Goal: Task Accomplishment & Management: Use online tool/utility

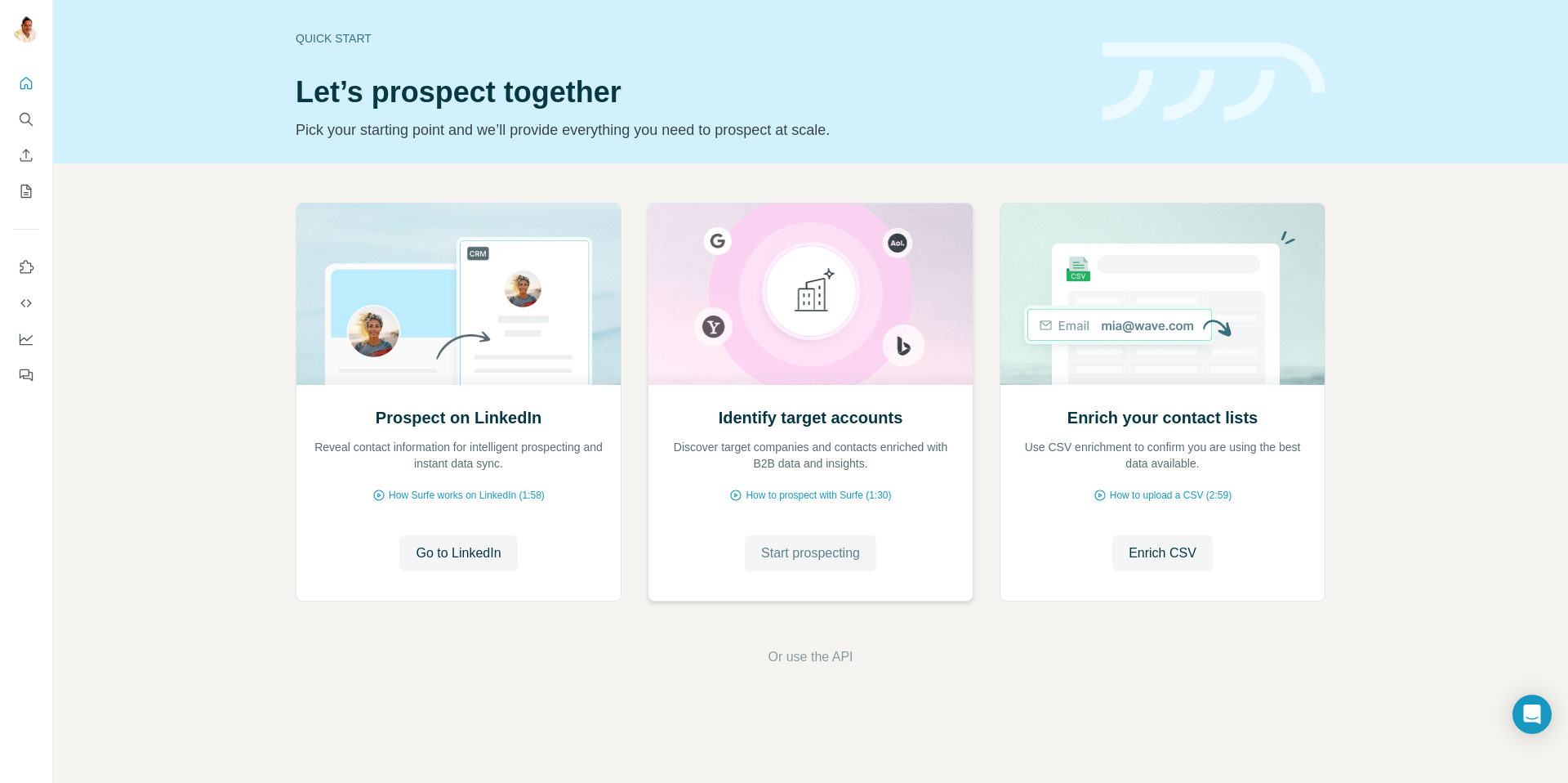
click at [841, 544] on span "Start prospecting" at bounding box center [811, 552] width 99 height 19
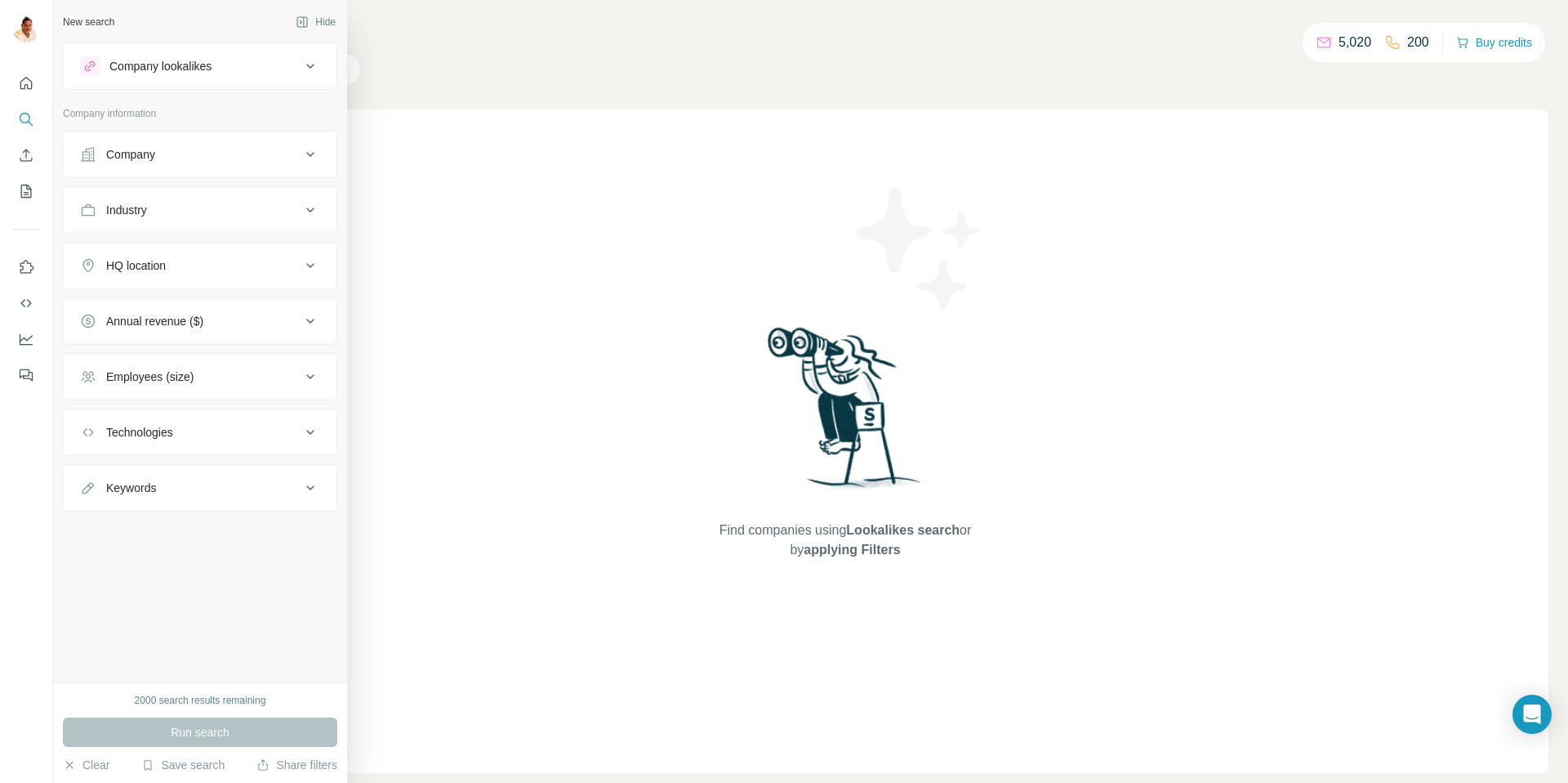
click at [154, 157] on div "Company" at bounding box center [130, 154] width 49 height 16
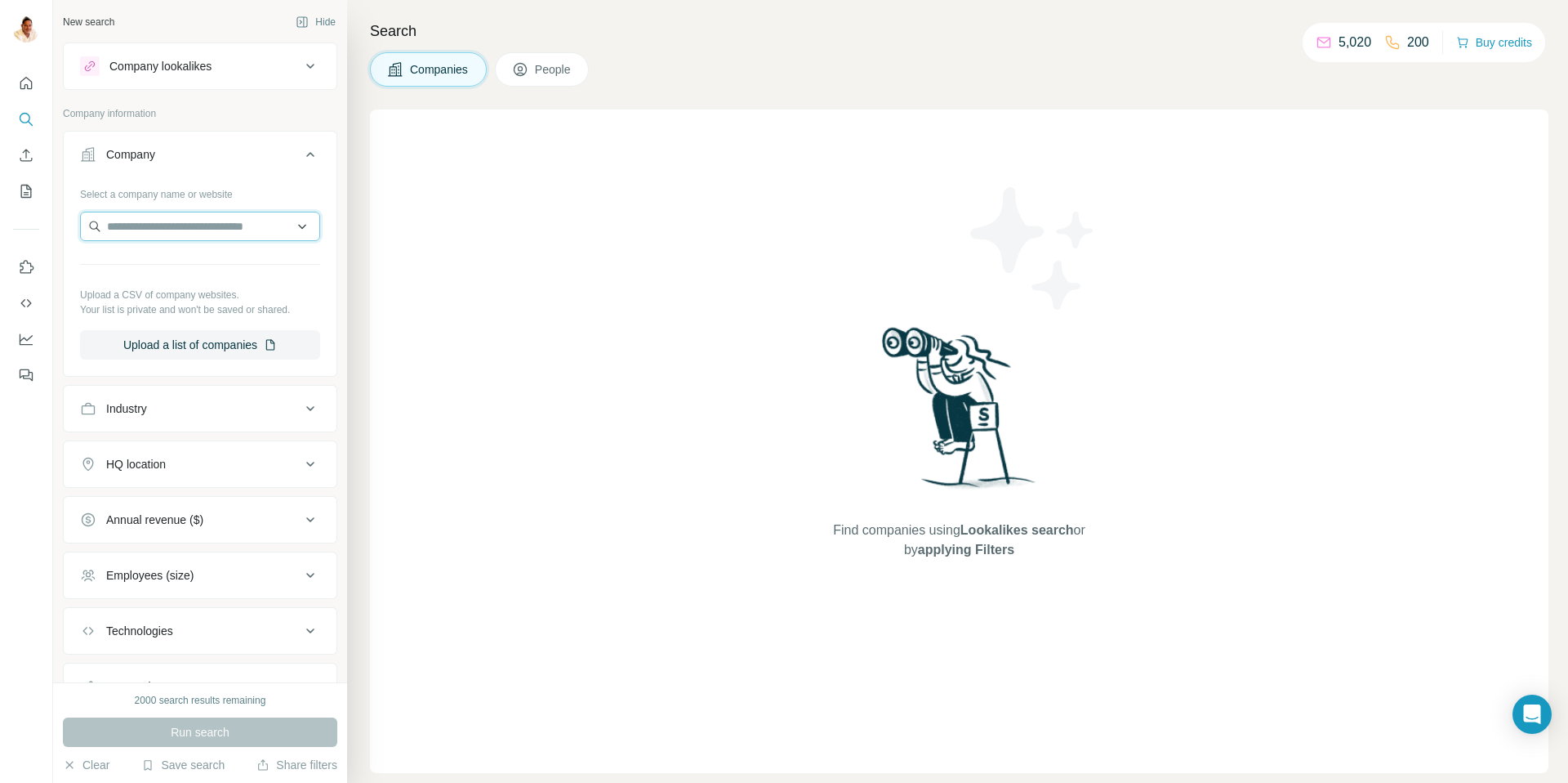
click at [212, 225] on input "text" at bounding box center [200, 226] width 240 height 29
paste input "**********"
type input "**********"
click at [202, 258] on div "[PERSON_NAME][DOMAIN_NAME]" at bounding box center [200, 270] width 232 height 44
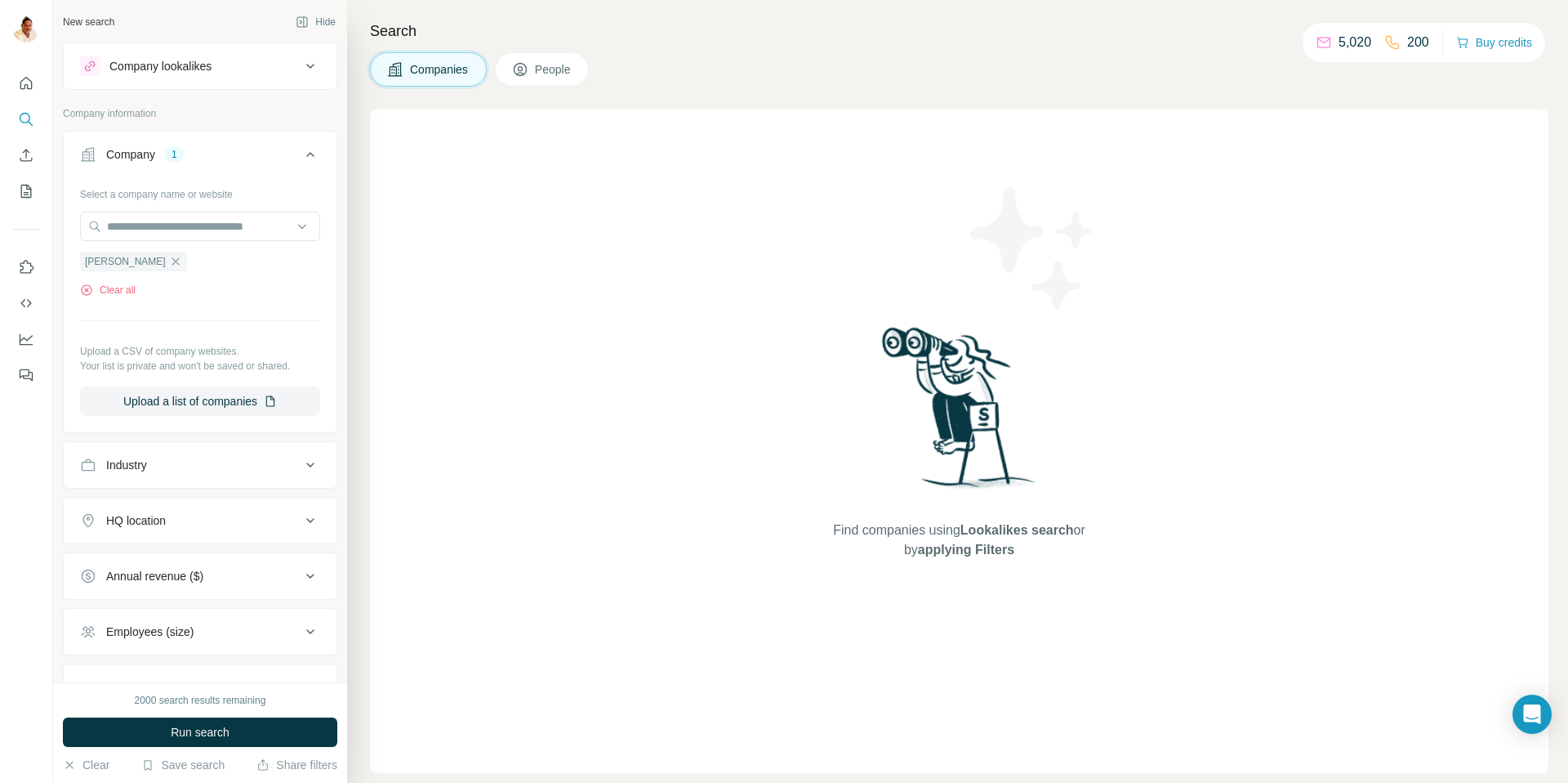
drag, startPoint x: 224, startPoint y: 733, endPoint x: 214, endPoint y: 731, distance: 10.2
click at [224, 733] on span "Run search" at bounding box center [200, 732] width 58 height 16
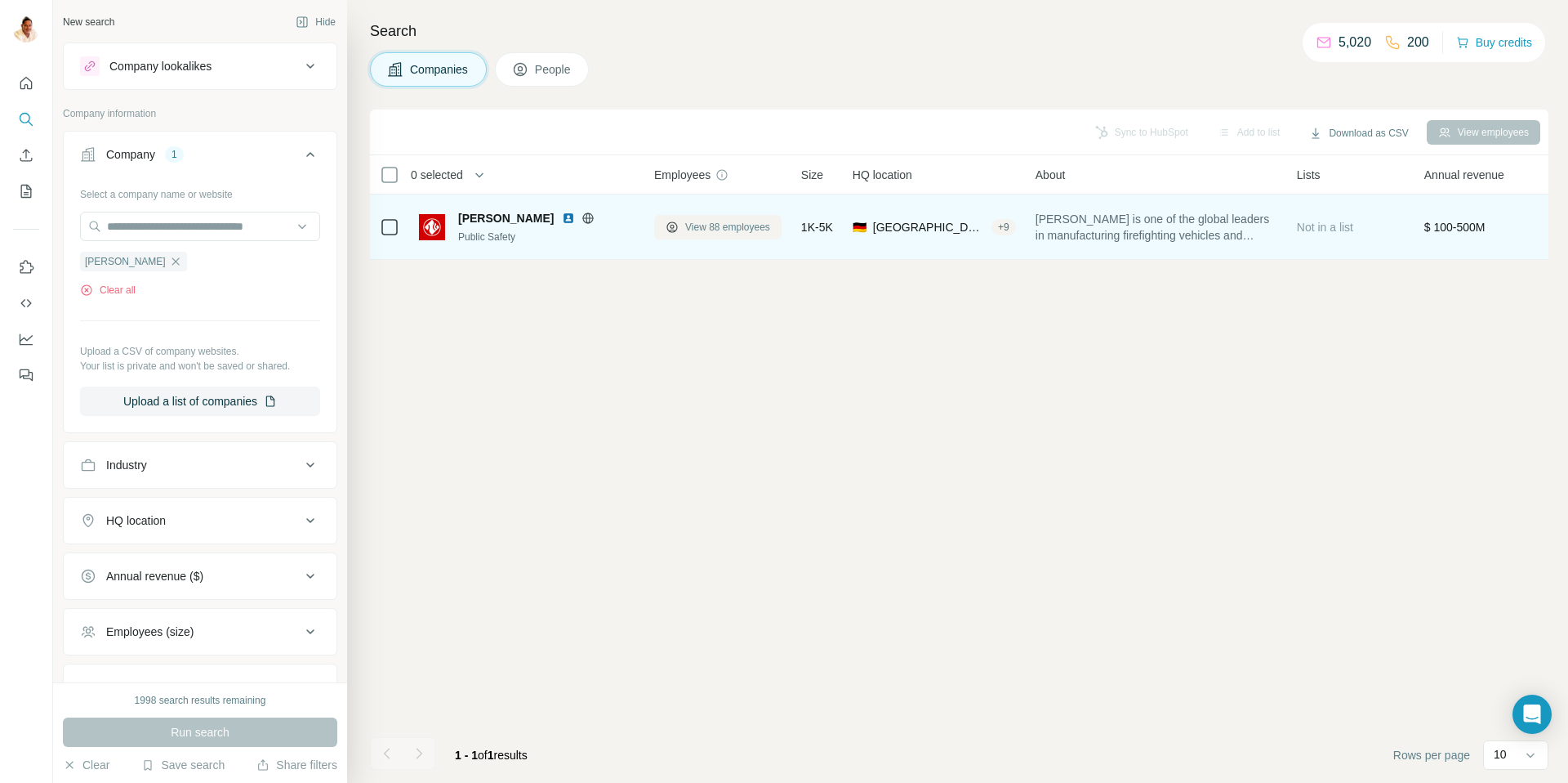
click at [721, 226] on span "View 88 employees" at bounding box center [727, 227] width 85 height 15
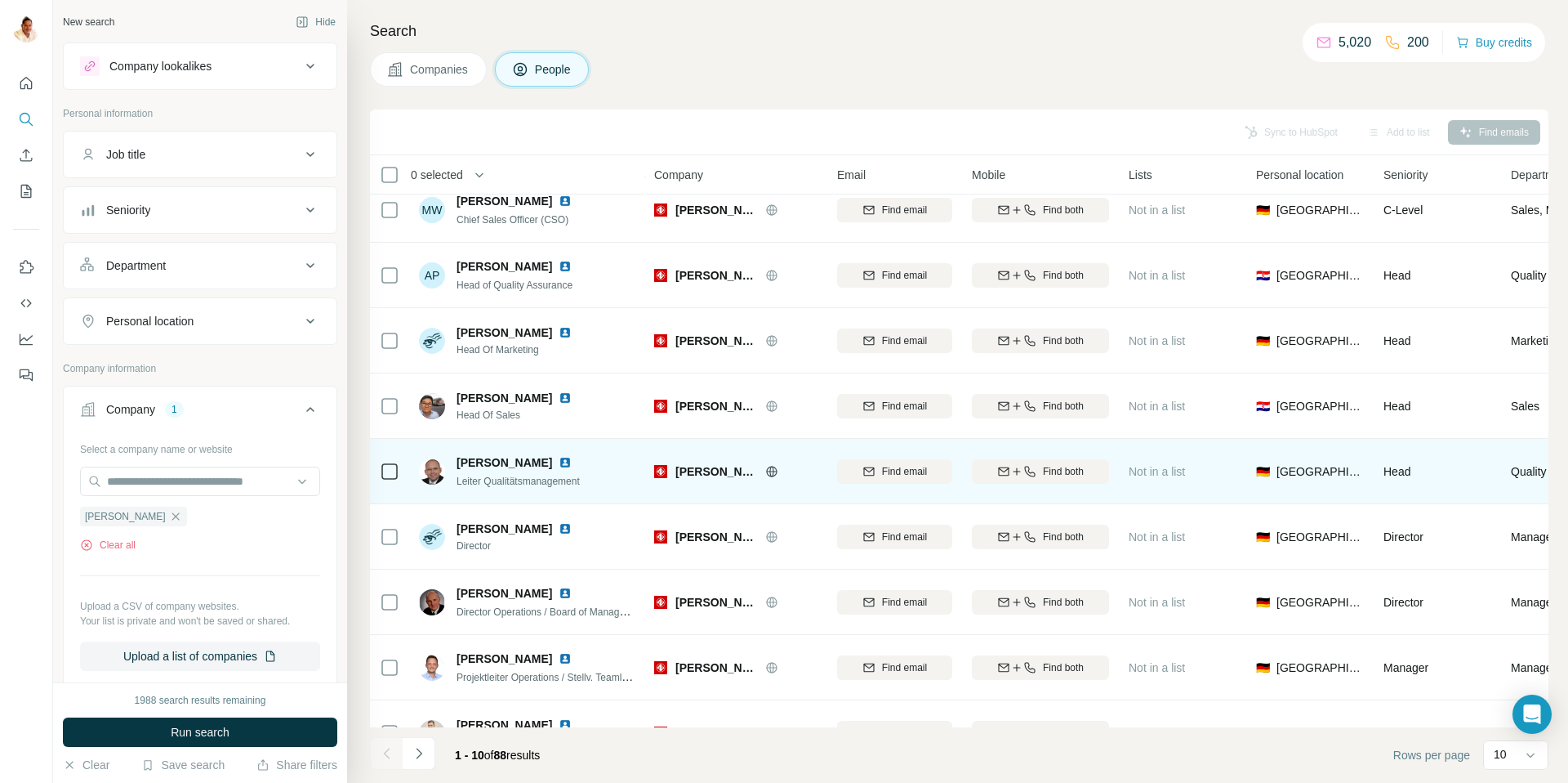
scroll to position [121, 0]
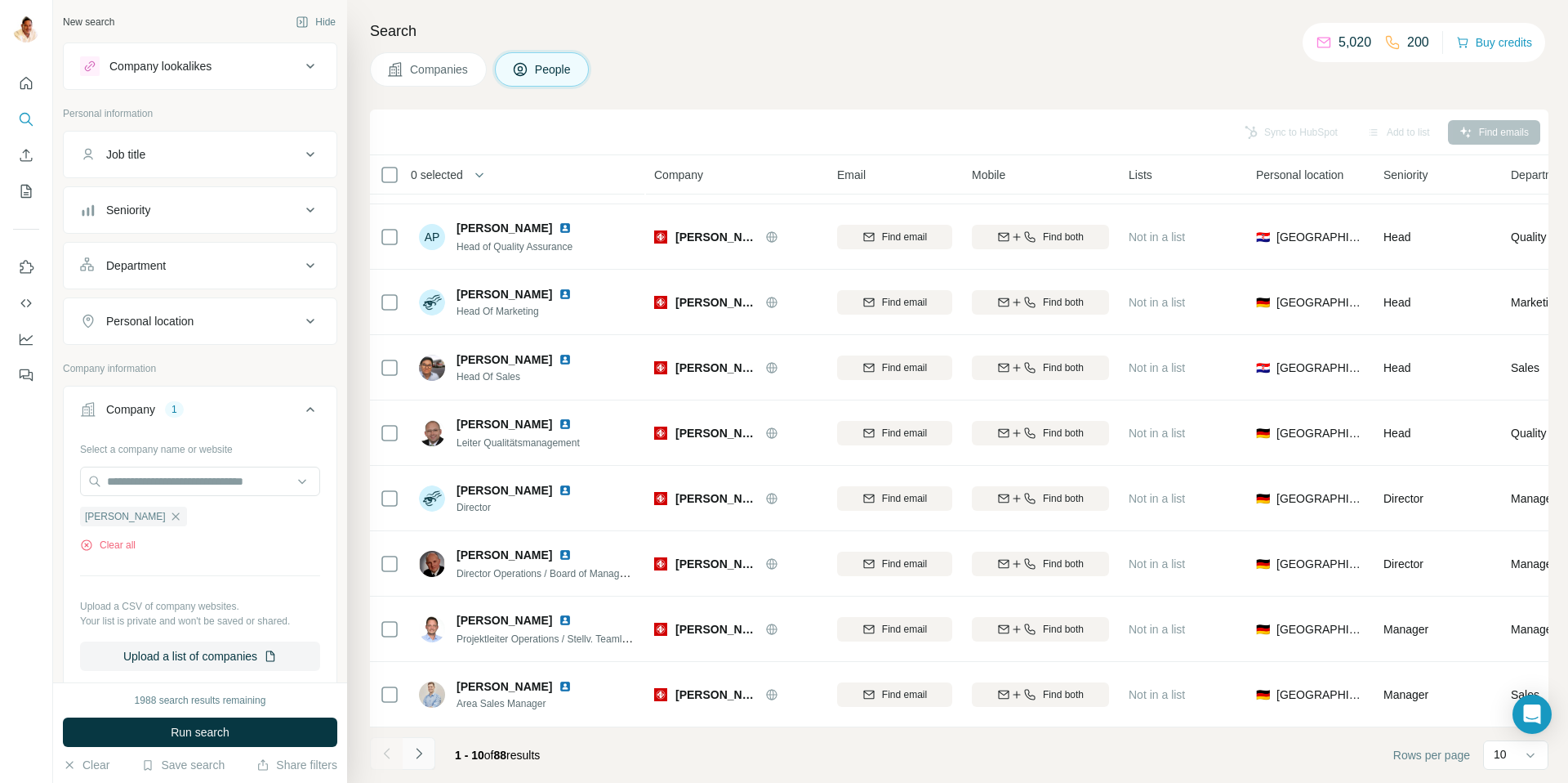
click at [426, 748] on icon "Navigate to next page" at bounding box center [419, 754] width 16 height 16
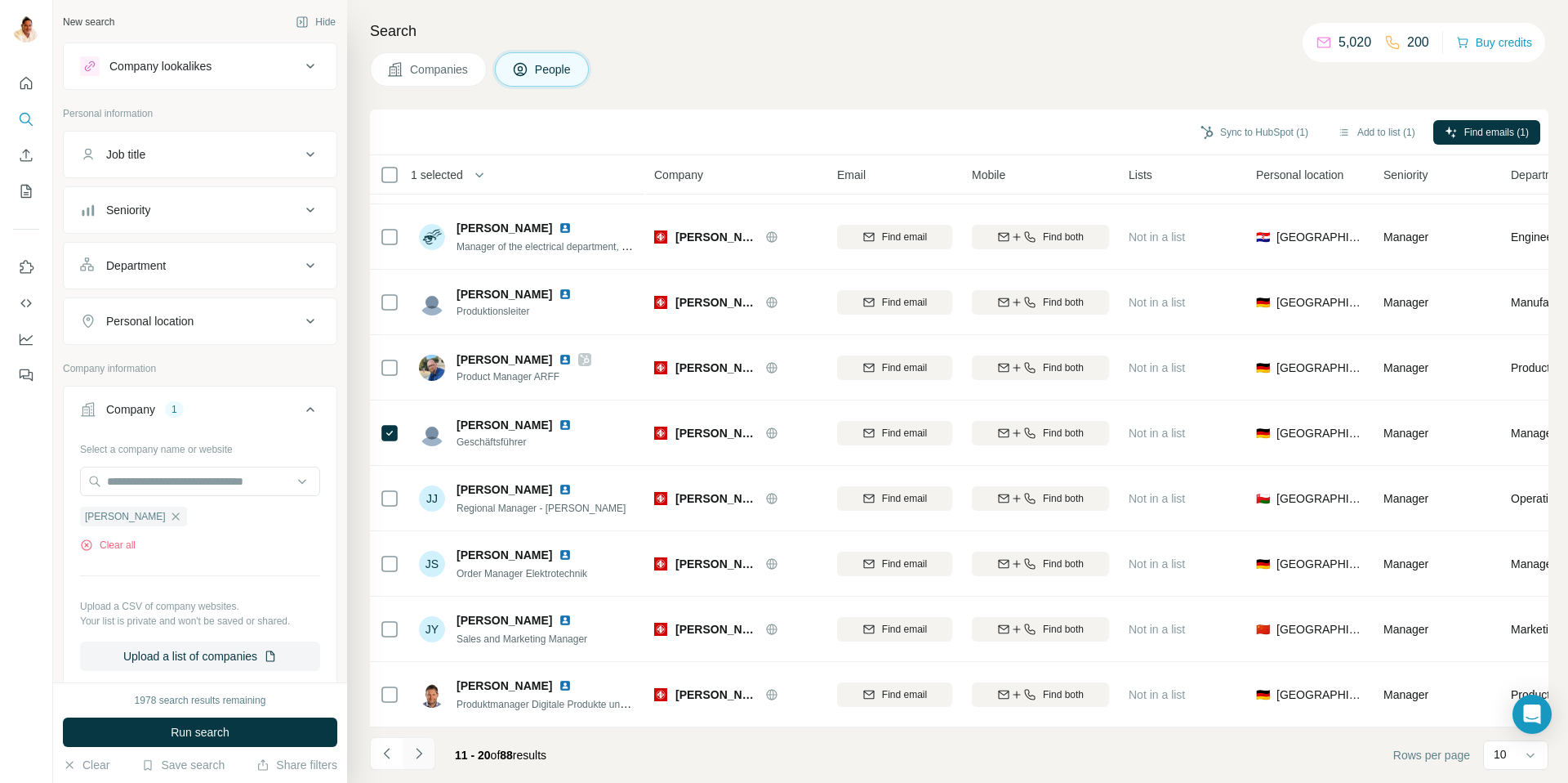
click at [421, 748] on icon "Navigate to next page" at bounding box center [419, 754] width 16 height 16
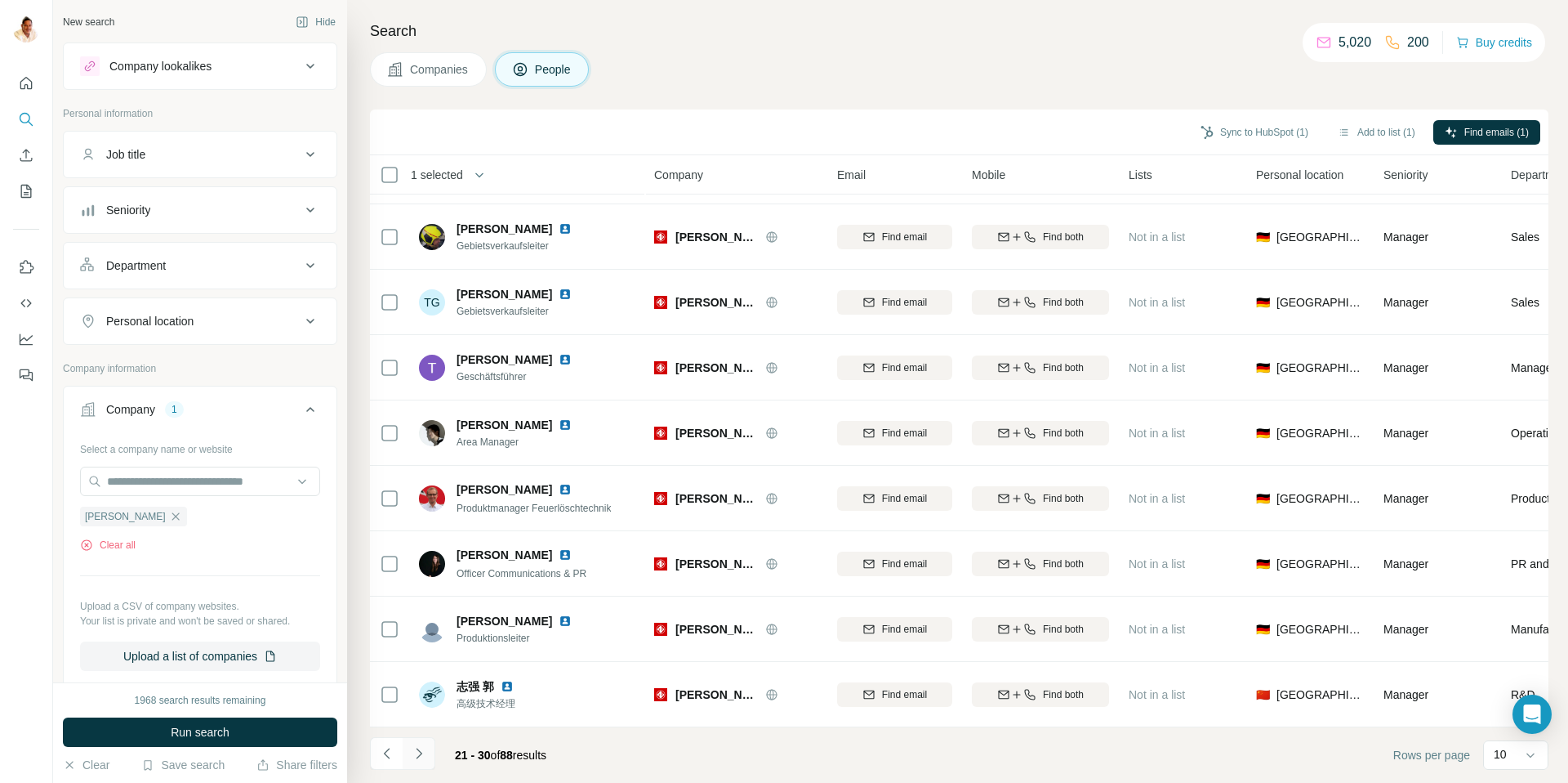
click at [426, 751] on button "Navigate to next page" at bounding box center [419, 754] width 33 height 33
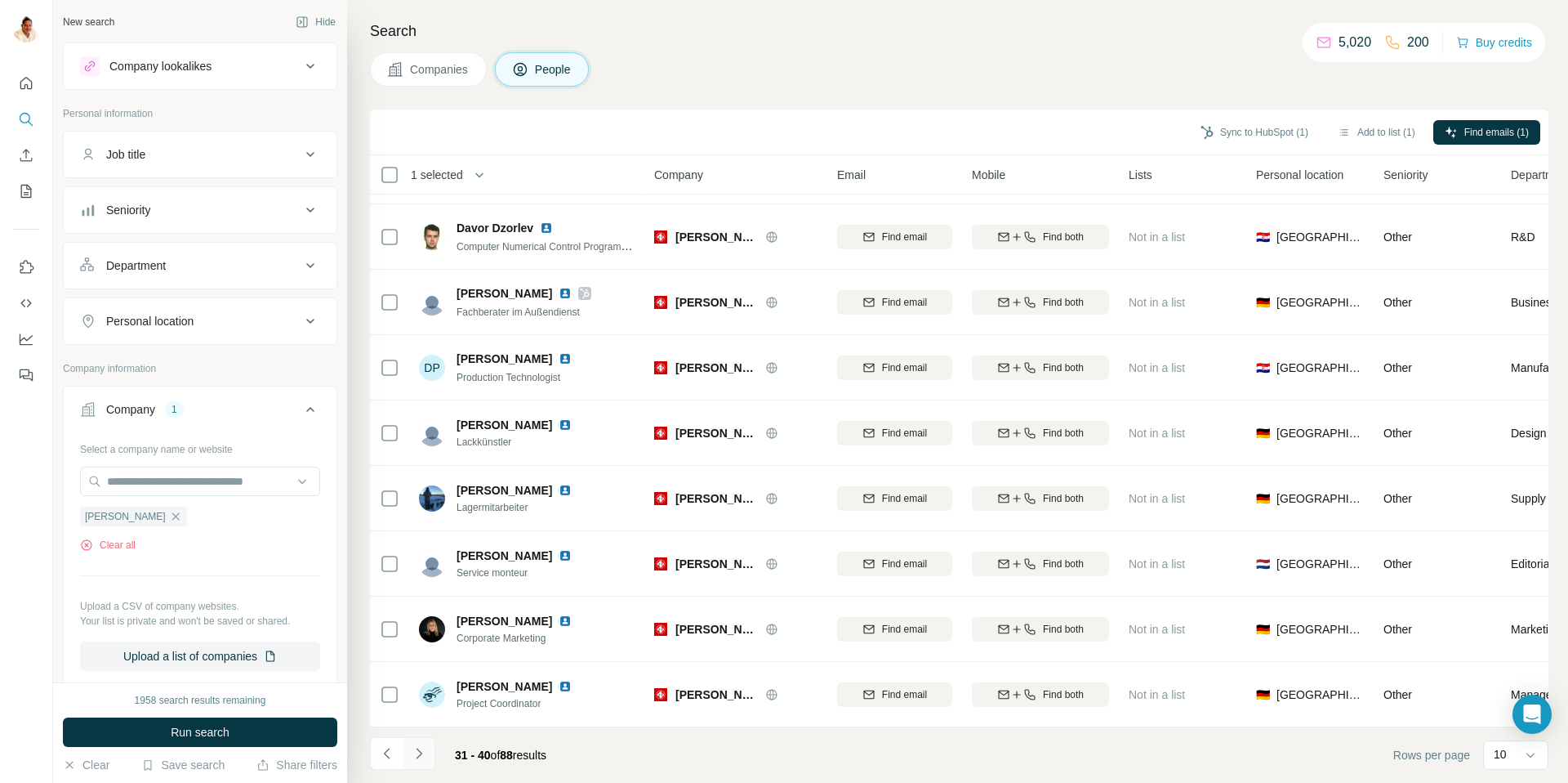
click at [420, 751] on icon "Navigate to next page" at bounding box center [419, 754] width 16 height 16
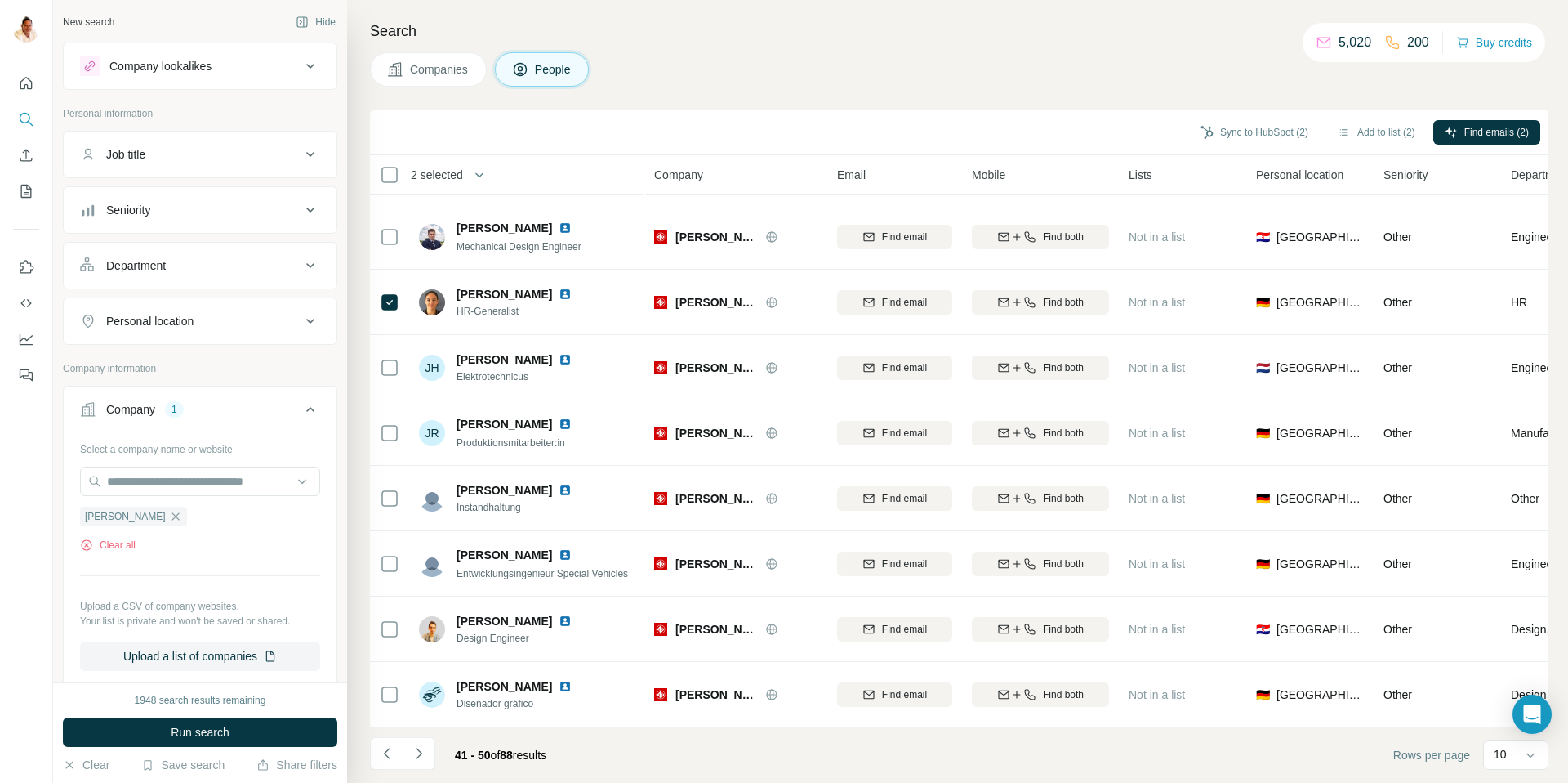
click at [425, 754] on icon "Navigate to next page" at bounding box center [419, 754] width 16 height 16
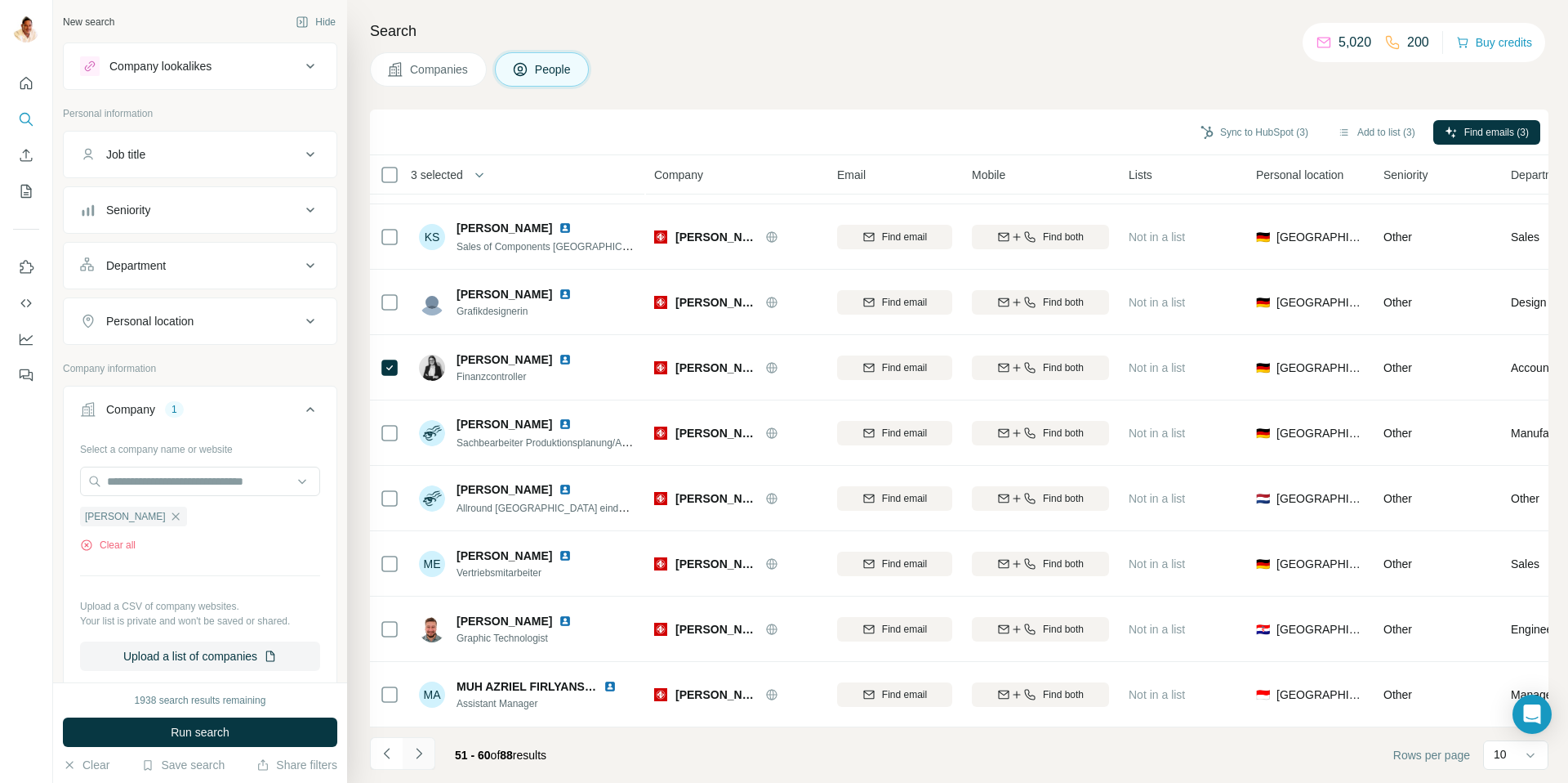
click at [425, 744] on button "Navigate to next page" at bounding box center [419, 754] width 33 height 33
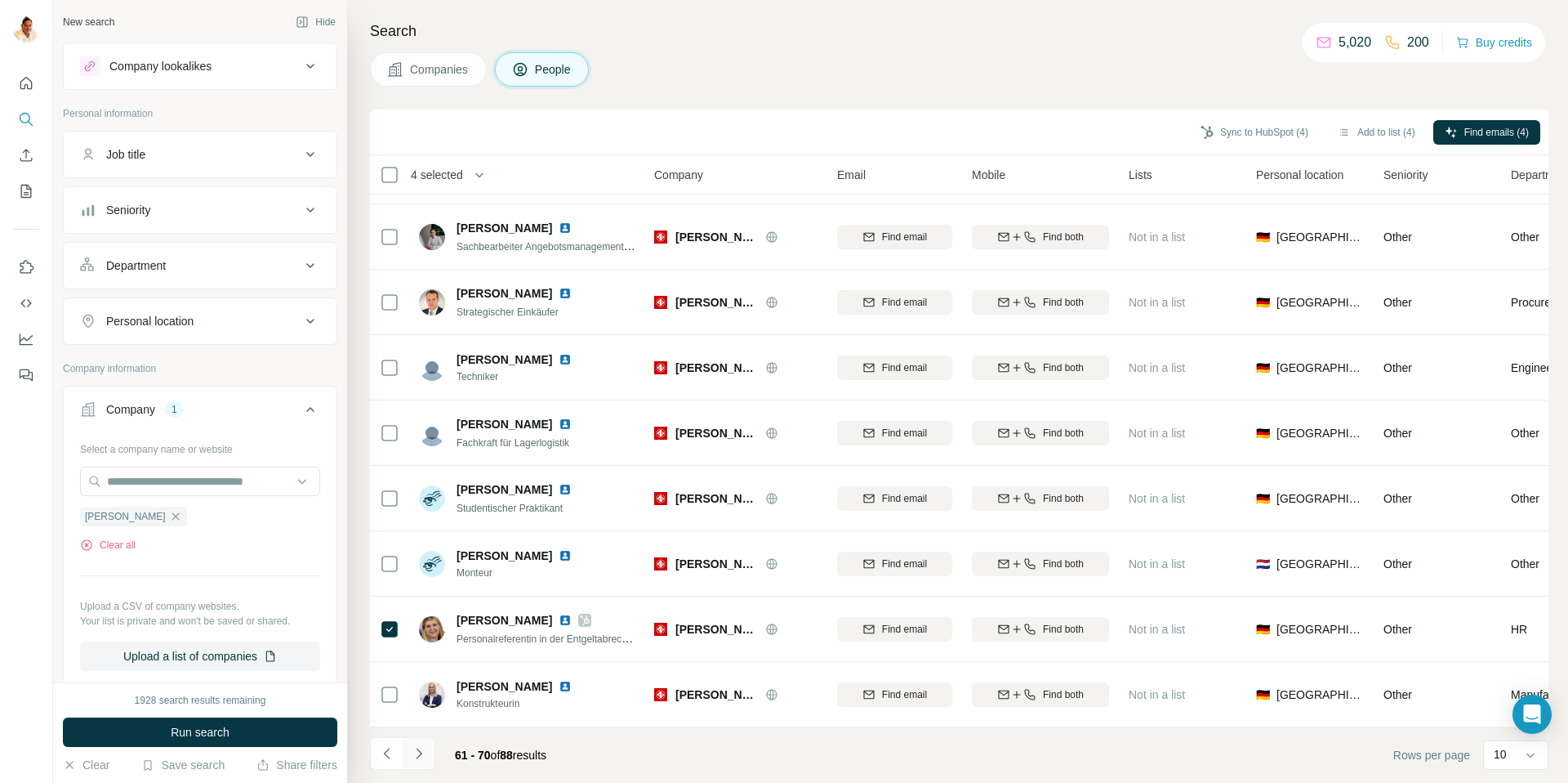
click at [424, 744] on button "Navigate to next page" at bounding box center [419, 754] width 33 height 33
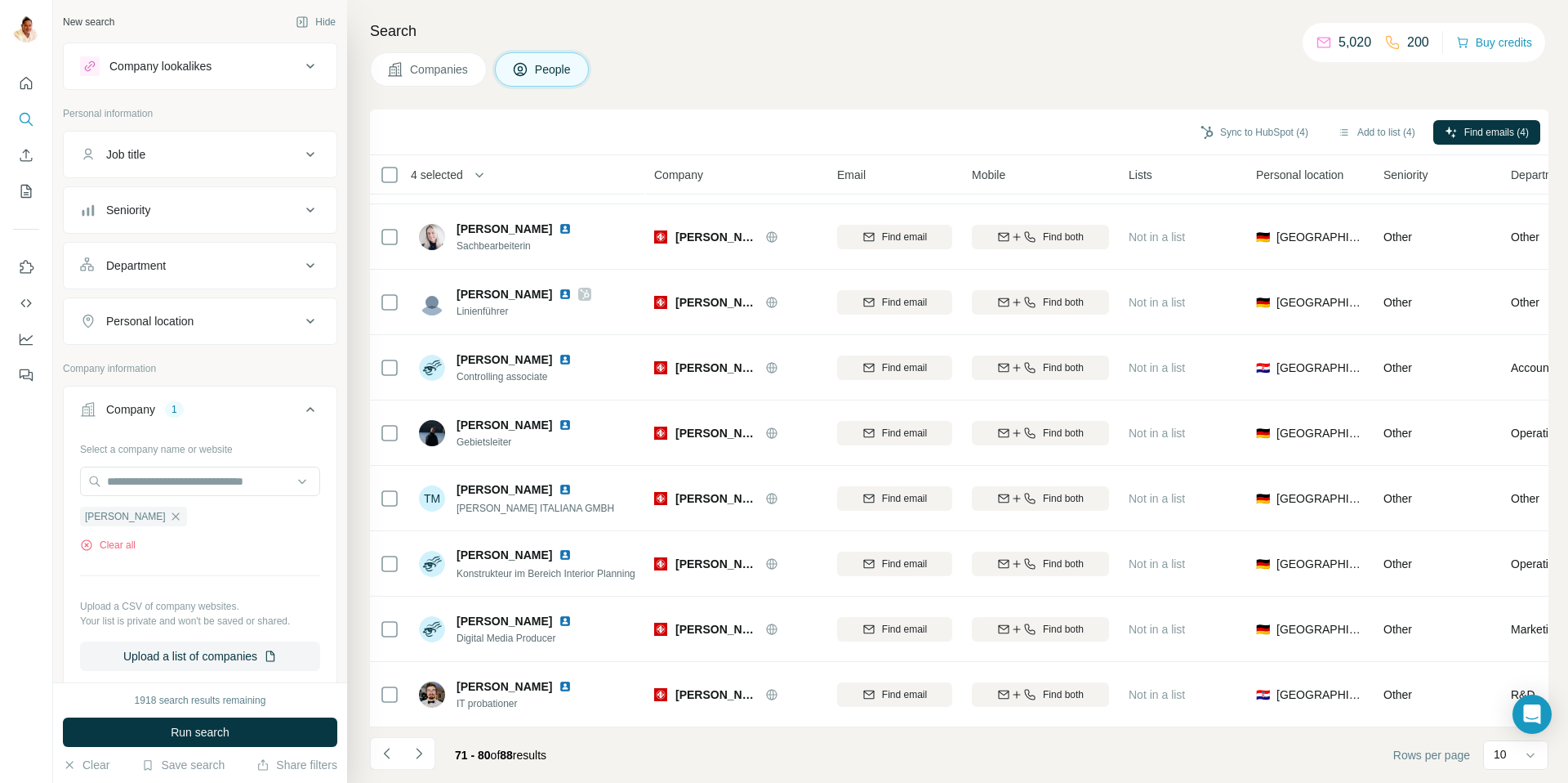
click at [425, 756] on icon "Navigate to next page" at bounding box center [419, 754] width 16 height 16
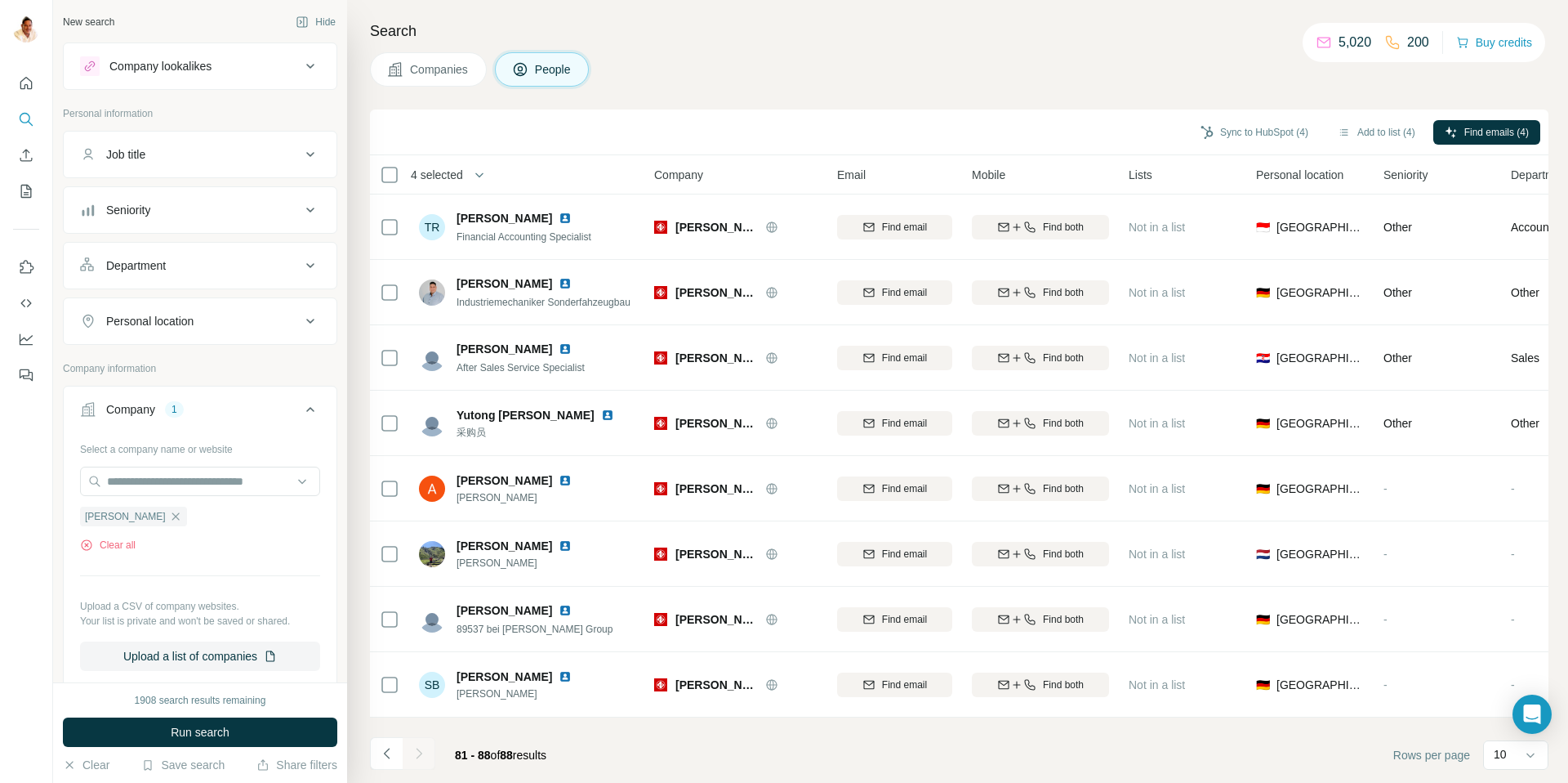
scroll to position [0, 0]
click at [1505, 213] on div at bounding box center [1501, 214] width 13 height 13
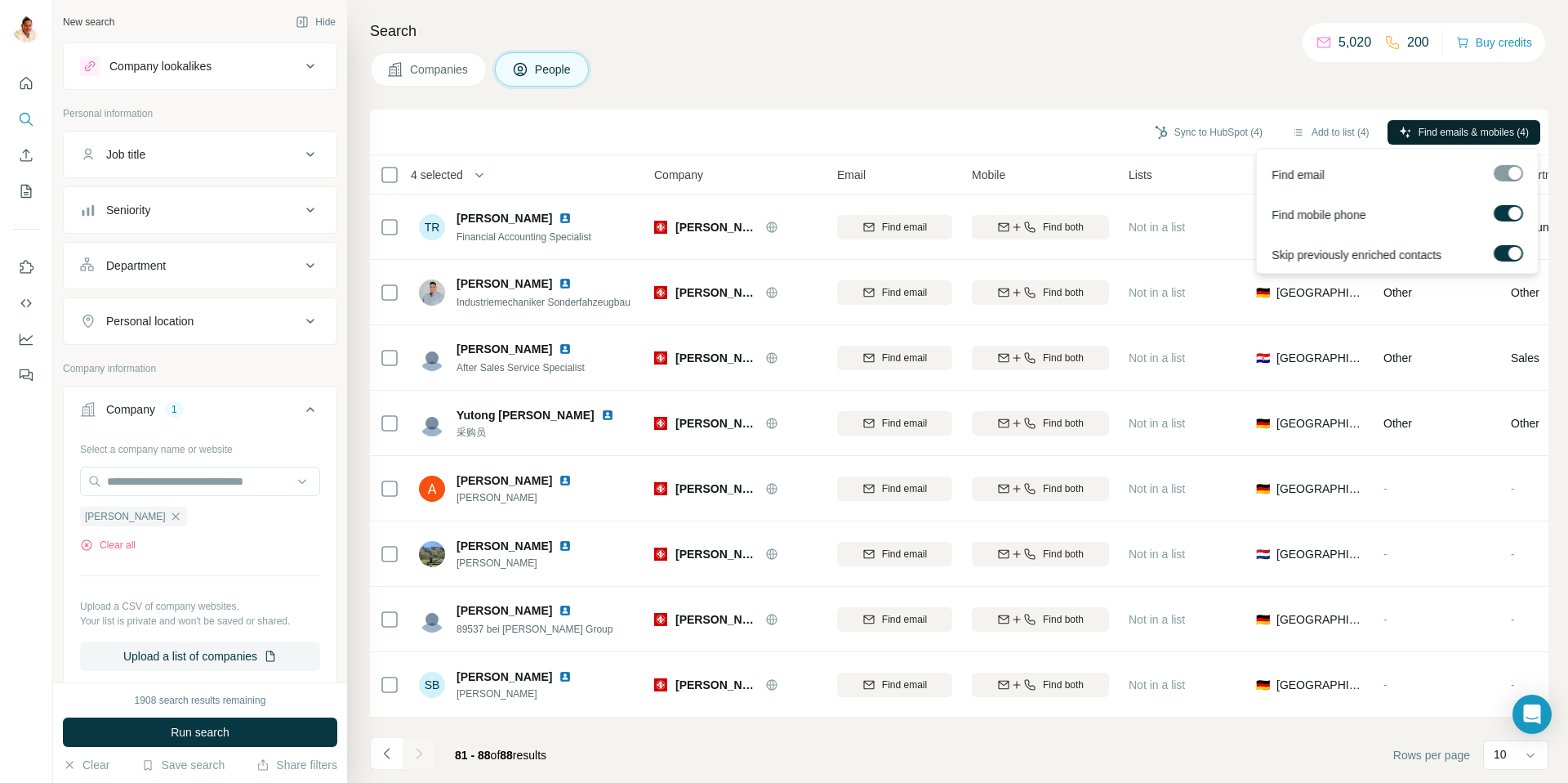
click at [1479, 128] on span "Find emails & mobiles (4)" at bounding box center [1473, 132] width 110 height 15
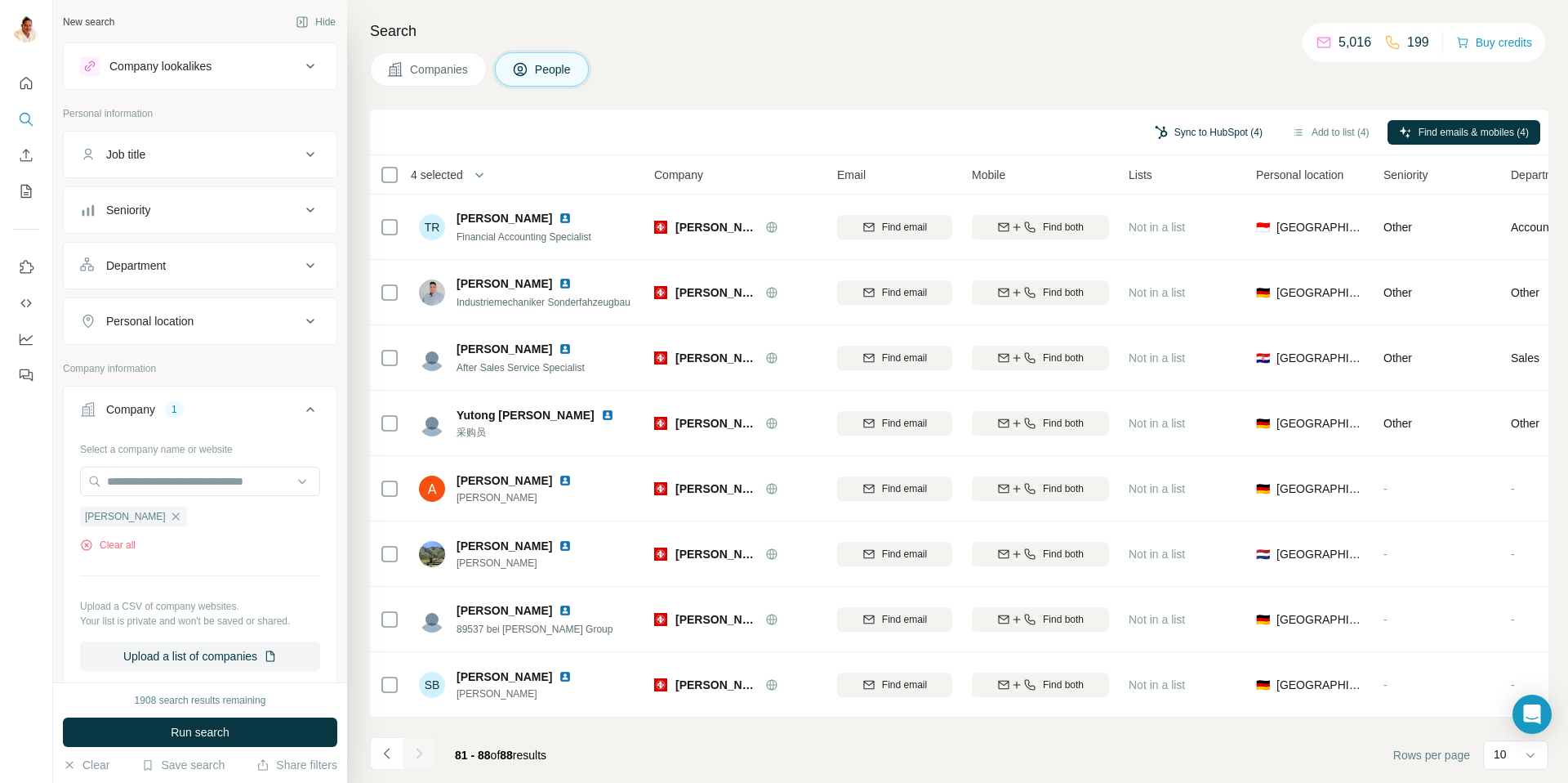
click at [1190, 127] on button "Sync to HubSpot (4)" at bounding box center [1209, 132] width 130 height 25
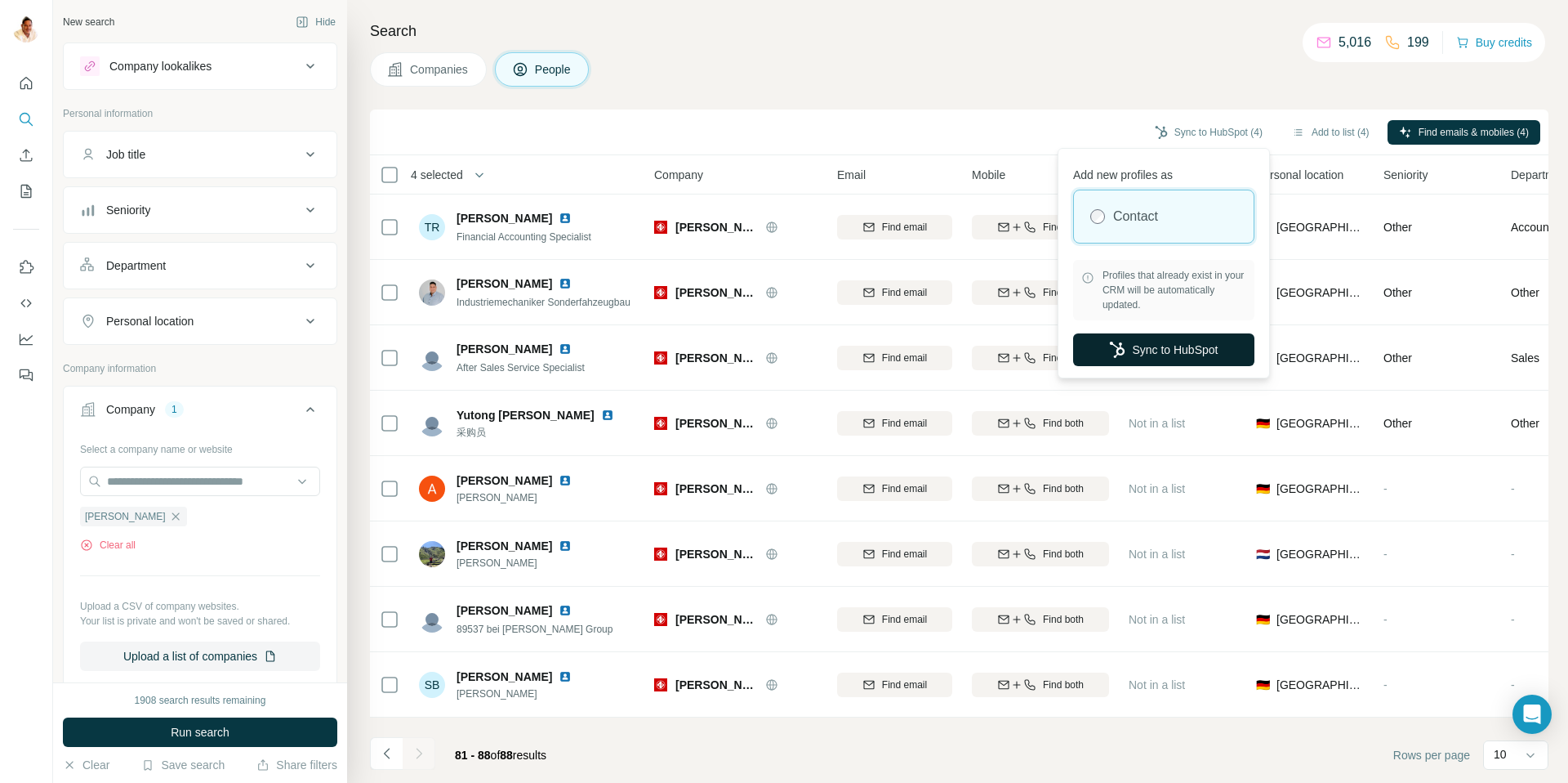
click at [1155, 350] on button "Sync to HubSpot" at bounding box center [1164, 350] width 182 height 33
